Goal: Information Seeking & Learning: Learn about a topic

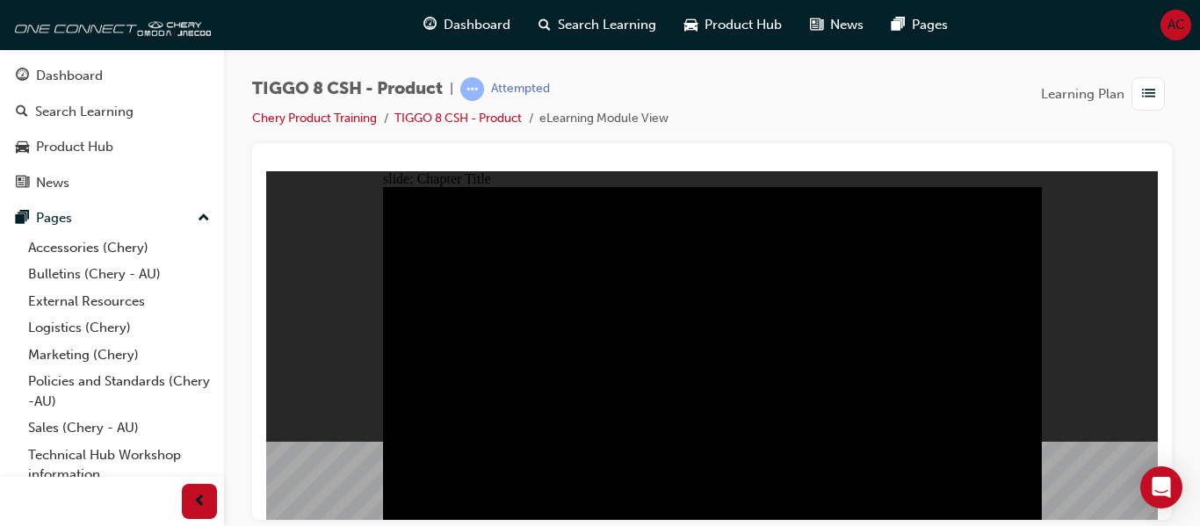
type input "23"
drag, startPoint x: 416, startPoint y: 213, endPoint x: 594, endPoint y: 230, distance: 178.3
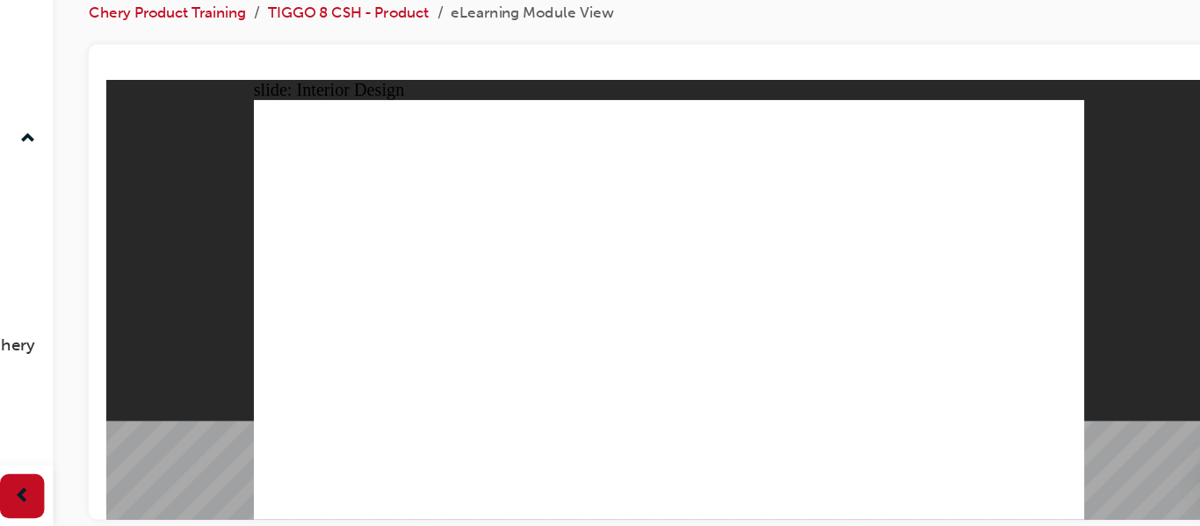
click at [565, 428] on html "slide: Interior Design T18FL4360.jpg : 360 degree image interaction. free explo…" at bounding box center [552, 253] width 892 height 349
